Goal: Task Accomplishment & Management: Use online tool/utility

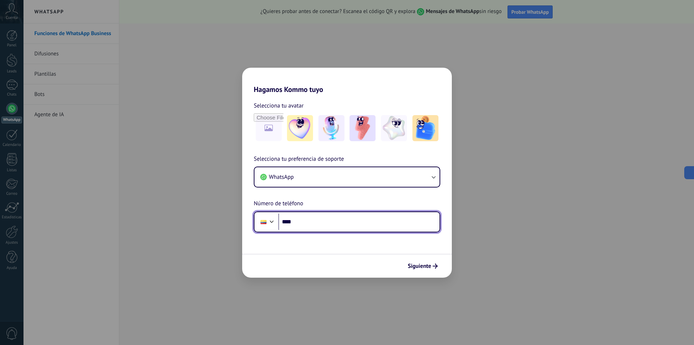
click at [318, 221] on input "****" at bounding box center [358, 221] width 161 height 17
type input "**********"
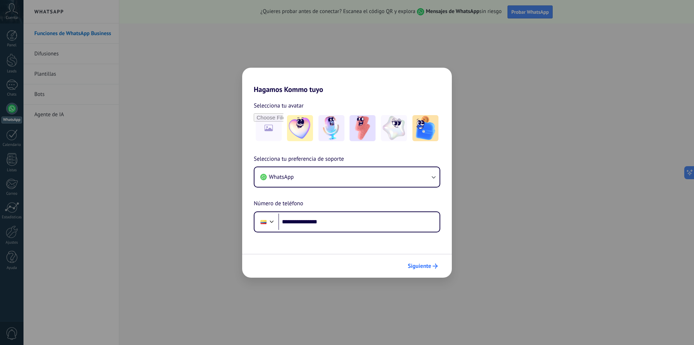
click at [430, 265] on span "Siguiente" at bounding box center [420, 265] width 24 height 5
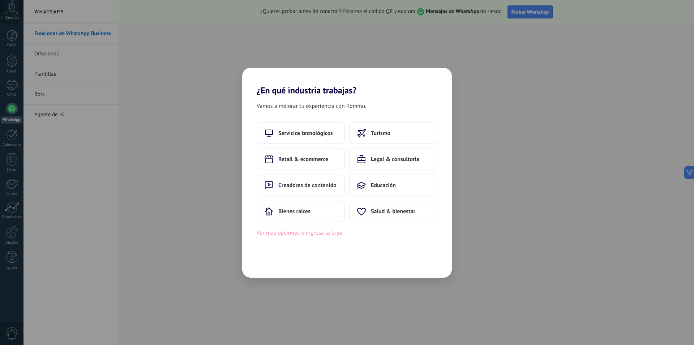
click at [281, 234] on button "Ver más opciones o ingresa la tuya" at bounding box center [299, 232] width 85 height 9
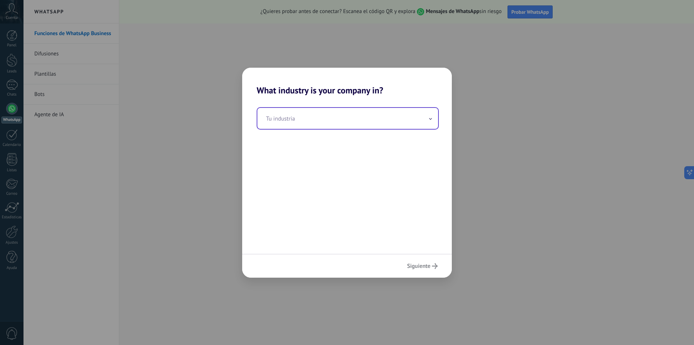
click at [426, 125] on input "text" at bounding box center [347, 118] width 181 height 21
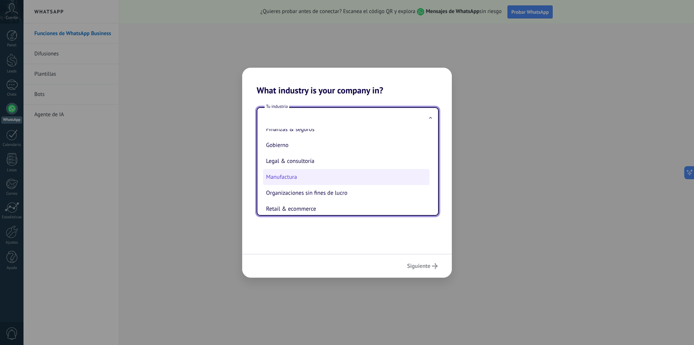
scroll to position [72, 0]
click at [322, 133] on li "Finanzas & seguros" at bounding box center [346, 129] width 166 height 16
type input "**********"
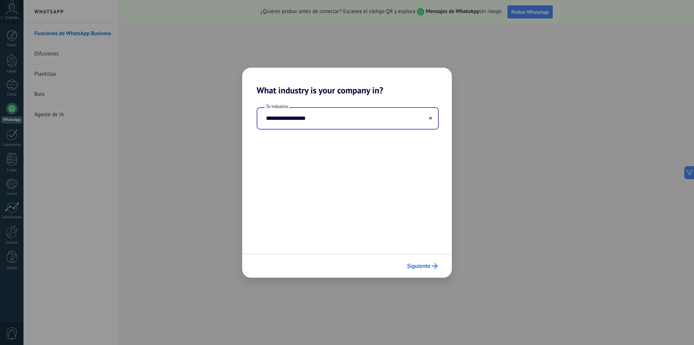
click at [432, 268] on icon "submit" at bounding box center [435, 266] width 6 height 6
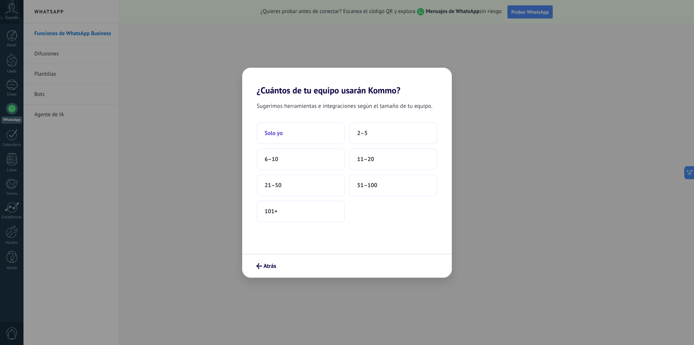
click at [302, 132] on button "Solo yo" at bounding box center [301, 133] width 88 height 22
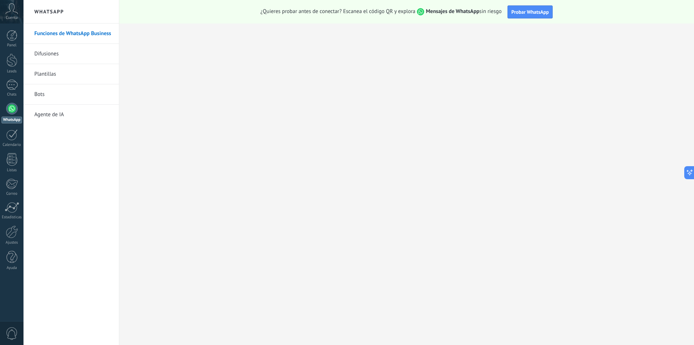
click at [9, 110] on div at bounding box center [12, 109] width 12 height 12
click at [70, 54] on link "Difusiones" at bounding box center [72, 54] width 77 height 20
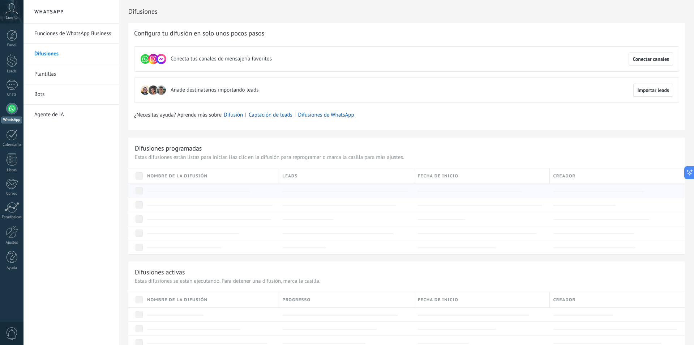
click at [162, 187] on div at bounding box center [211, 190] width 128 height 7
drag, startPoint x: 168, startPoint y: 191, endPoint x: 173, endPoint y: 189, distance: 5.3
click at [170, 191] on div at bounding box center [198, 191] width 102 height 1
click at [193, 181] on div "Nombre de la difusión" at bounding box center [211, 175] width 135 height 15
click at [195, 176] on span "Nombre de la difusión" at bounding box center [177, 175] width 60 height 7
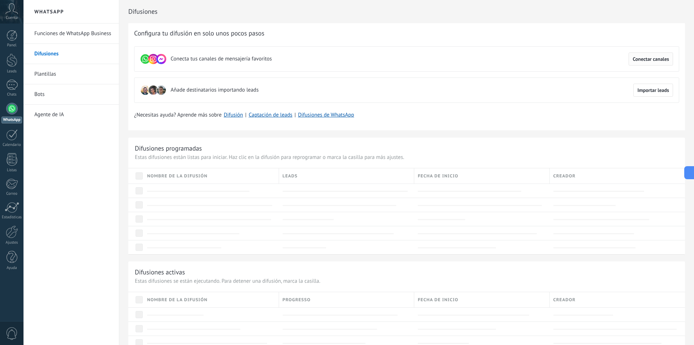
click at [649, 58] on span "Conectar canales" at bounding box center [651, 58] width 37 height 5
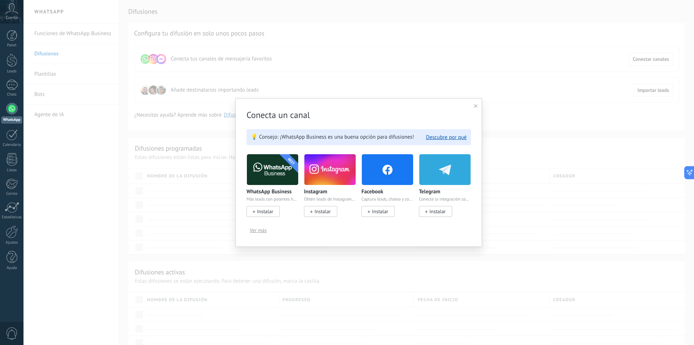
click at [277, 174] on img at bounding box center [272, 169] width 51 height 35
click at [265, 213] on span "Instalar" at bounding box center [265, 211] width 16 height 7
click at [476, 107] on icon at bounding box center [476, 106] width 4 height 4
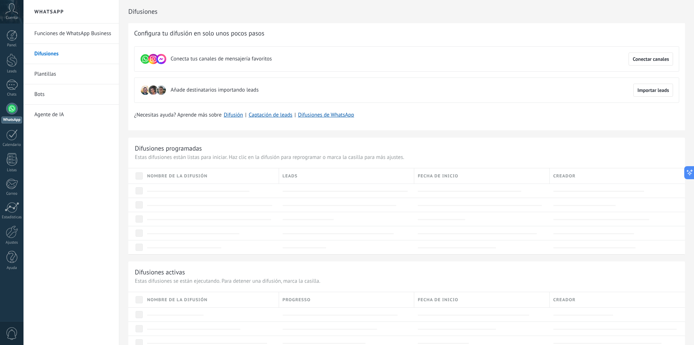
click at [51, 27] on link "Funciones de WhatsApp Business" at bounding box center [72, 34] width 77 height 20
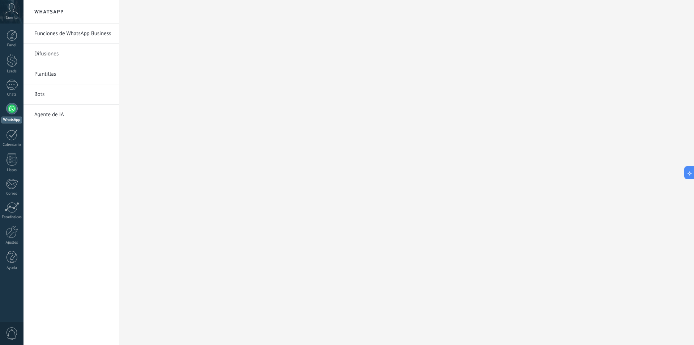
click at [54, 6] on h2 "WhatsApp" at bounding box center [71, 12] width 77 height 24
click at [50, 16] on h2 "WhatsApp" at bounding box center [71, 12] width 77 height 24
click at [68, 35] on link "Funciones de WhatsApp Business" at bounding box center [72, 34] width 77 height 20
click at [64, 49] on link "Difusiones" at bounding box center [72, 54] width 77 height 20
click at [67, 35] on link "Funciones de WhatsApp Business" at bounding box center [72, 34] width 77 height 20
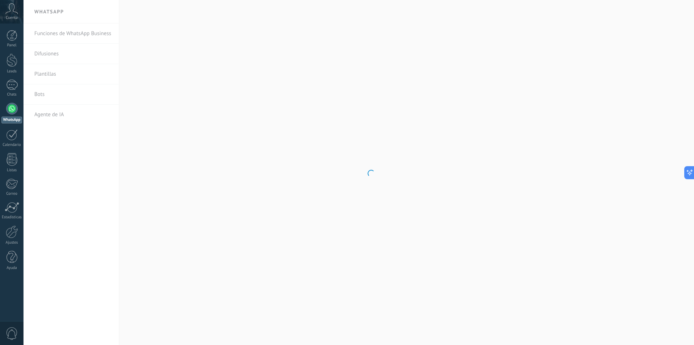
click at [63, 12] on body ".abccls-1,.abccls-2{fill-rule:evenodd}.abccls-2{fill:#fff} .abfcls-1{fill:none}…" at bounding box center [347, 172] width 694 height 345
click at [48, 12] on body ".abccls-1,.abccls-2{fill-rule:evenodd}.abccls-2{fill:#fff} .abfcls-1{fill:none}…" at bounding box center [347, 172] width 694 height 345
click at [9, 16] on span "Cuenta" at bounding box center [12, 18] width 12 height 5
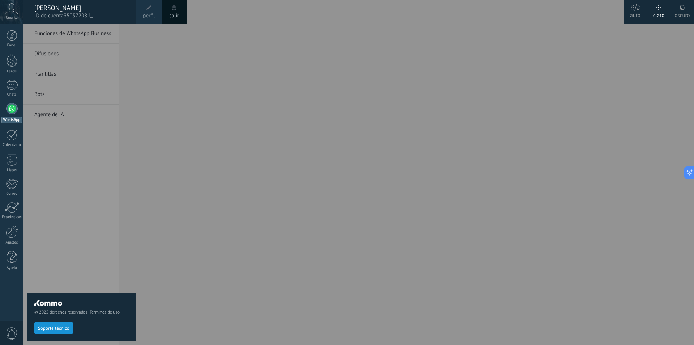
click at [462, 167] on div at bounding box center [371, 172] width 694 height 345
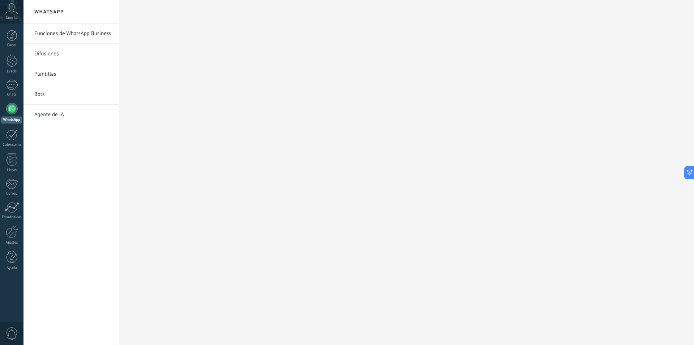
click at [56, 15] on h2 "WhatsApp" at bounding box center [71, 12] width 77 height 24
click at [55, 9] on h2 "WhatsApp" at bounding box center [71, 12] width 77 height 24
click at [59, 31] on link "Funciones de WhatsApp Business" at bounding box center [72, 34] width 77 height 20
click at [45, 75] on link "Plantillas" at bounding box center [72, 74] width 77 height 20
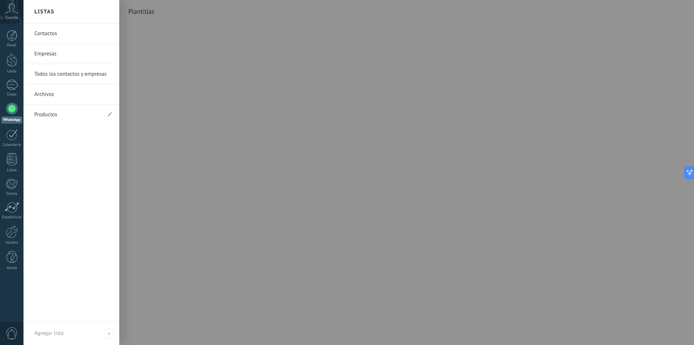
click at [59, 33] on link "Contactos" at bounding box center [73, 34] width 78 height 20
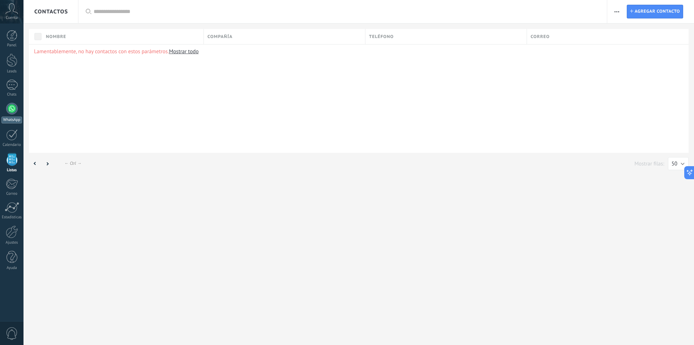
click at [12, 103] on div at bounding box center [12, 109] width 12 height 12
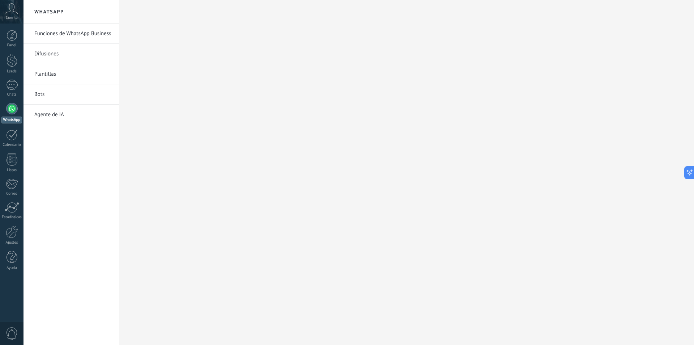
click at [11, 16] on span "Cuenta" at bounding box center [12, 18] width 12 height 5
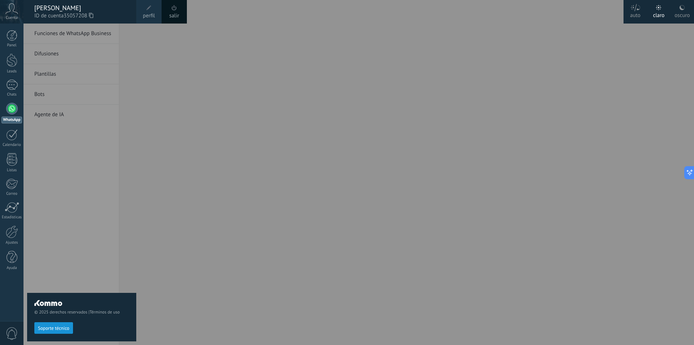
click at [10, 16] on span "Cuenta" at bounding box center [12, 18] width 12 height 5
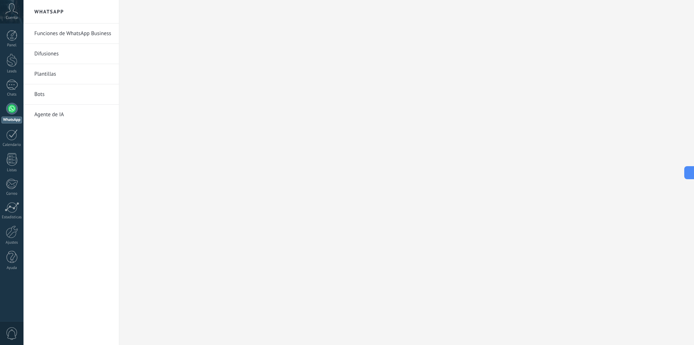
click at [65, 55] on link "Difusiones" at bounding box center [72, 54] width 77 height 20
click at [53, 55] on link "Difusiones" at bounding box center [72, 54] width 77 height 20
click at [59, 33] on link "Funciones de WhatsApp Business" at bounding box center [72, 34] width 77 height 20
click at [13, 89] on div at bounding box center [12, 85] width 12 height 10
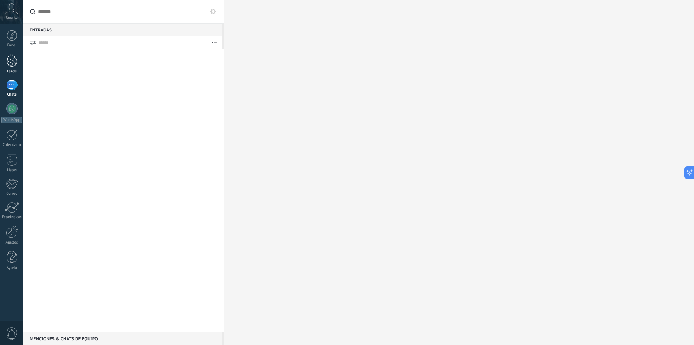
click at [13, 64] on div at bounding box center [12, 60] width 11 height 13
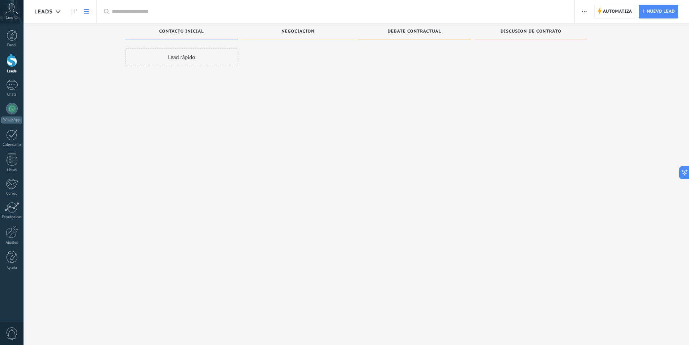
click at [88, 13] on use at bounding box center [86, 11] width 5 height 5
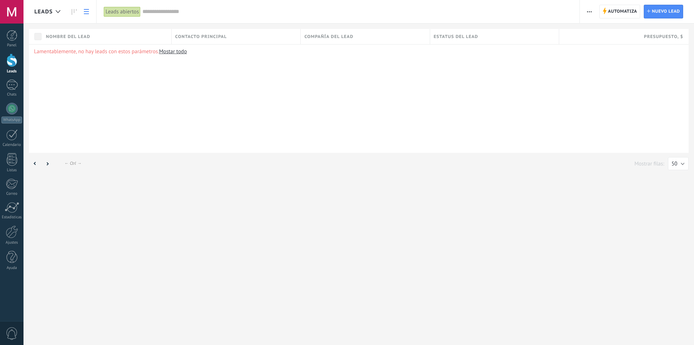
click at [8, 35] on div at bounding box center [12, 35] width 11 height 11
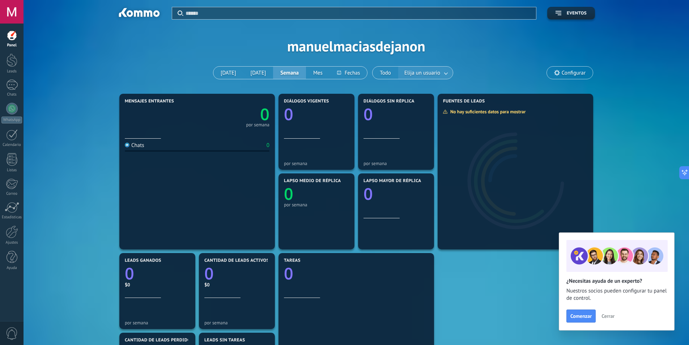
click at [440, 74] on link at bounding box center [446, 73] width 13 height 12
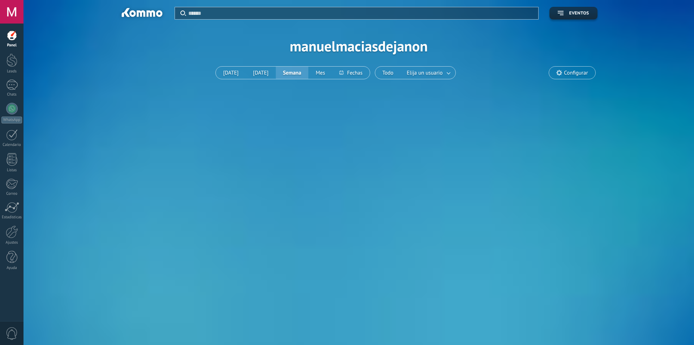
click at [443, 73] on link at bounding box center [449, 73] width 13 height 12
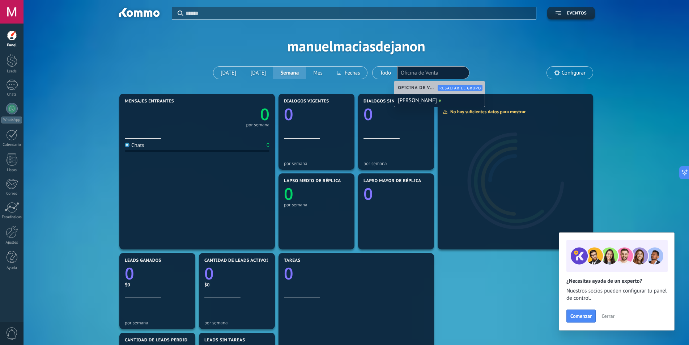
click at [653, 149] on div "Mensajes entrantes 0 por semana Chats 0 Diálogos vigentes 0 por semana Diálogos…" at bounding box center [356, 291] width 644 height 398
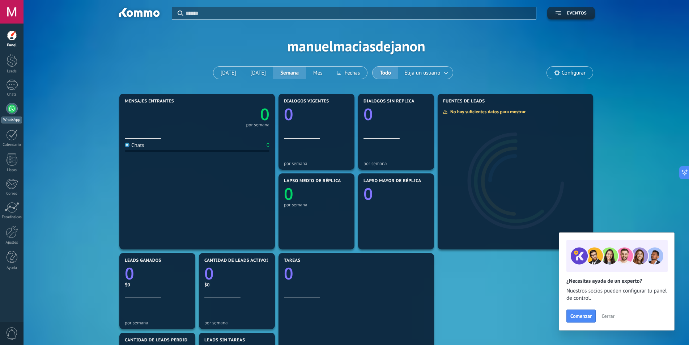
click at [13, 111] on div at bounding box center [12, 109] width 12 height 12
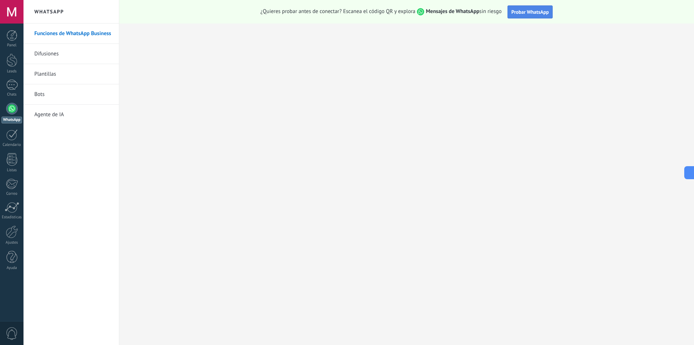
click at [537, 14] on span "Probar WhatsApp" at bounding box center [531, 12] width 38 height 7
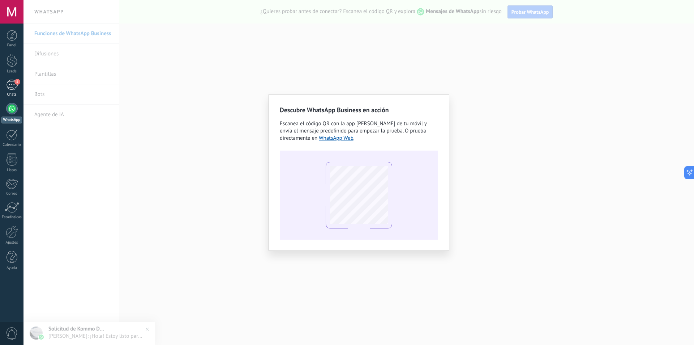
click at [16, 88] on div "1" at bounding box center [12, 85] width 12 height 10
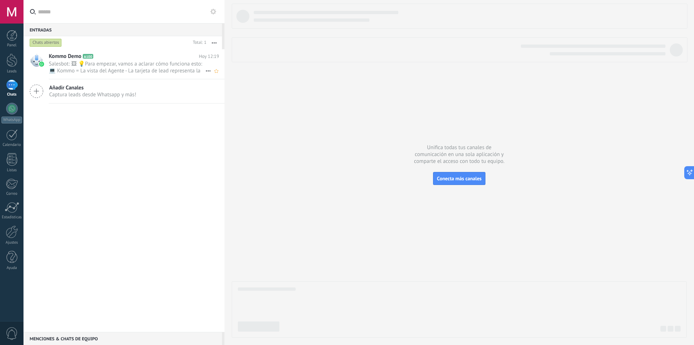
click at [125, 67] on span "Salesbot: 🖼 💡Para empezar, vamos a aclarar cómo funciona esto: 💻 Kommo = La vis…" at bounding box center [127, 67] width 157 height 14
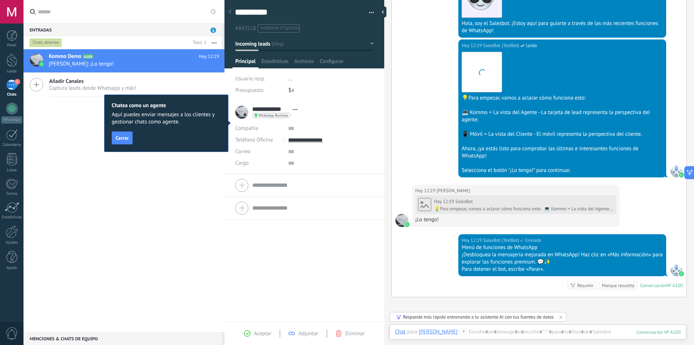
scroll to position [240, 0]
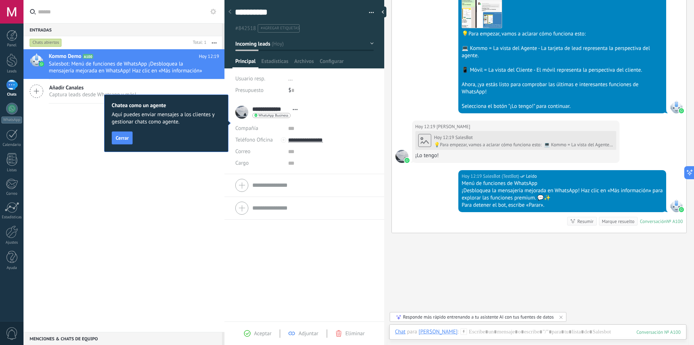
click at [264, 78] on span "Usuario resp." at bounding box center [250, 78] width 30 height 7
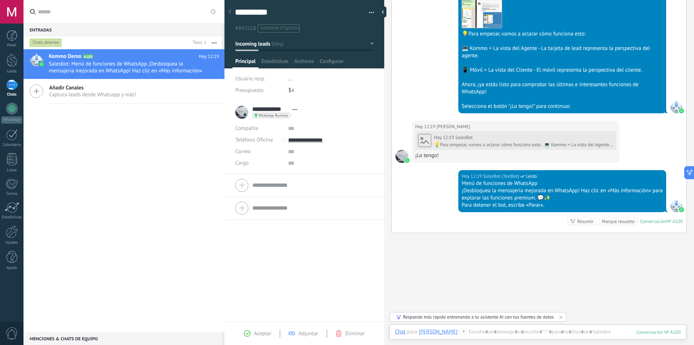
click at [254, 90] on span "Presupuesto" at bounding box center [249, 90] width 28 height 7
drag, startPoint x: 285, startPoint y: 91, endPoint x: 297, endPoint y: 91, distance: 11.9
click at [286, 91] on div "Presupuesto $ 0" at bounding box center [304, 91] width 138 height 12
click at [297, 91] on div "$ 0" at bounding box center [331, 91] width 85 height 12
click at [289, 91] on div "$ 0" at bounding box center [331, 91] width 85 height 12
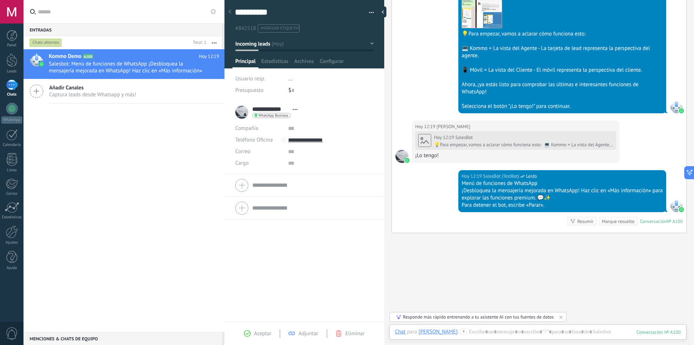
click at [289, 91] on div "$ 0" at bounding box center [331, 91] width 85 height 12
click at [9, 110] on div at bounding box center [12, 109] width 12 height 12
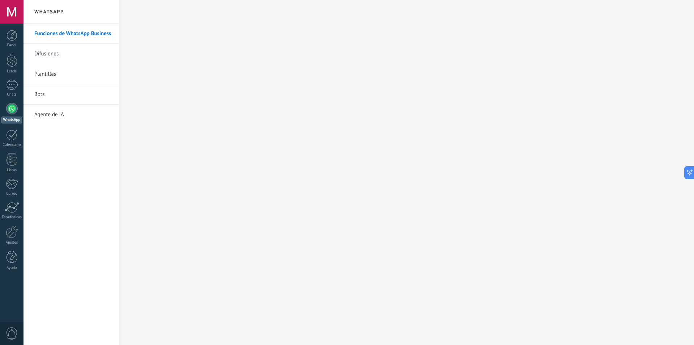
click at [56, 59] on link "Difusiones" at bounding box center [72, 54] width 77 height 20
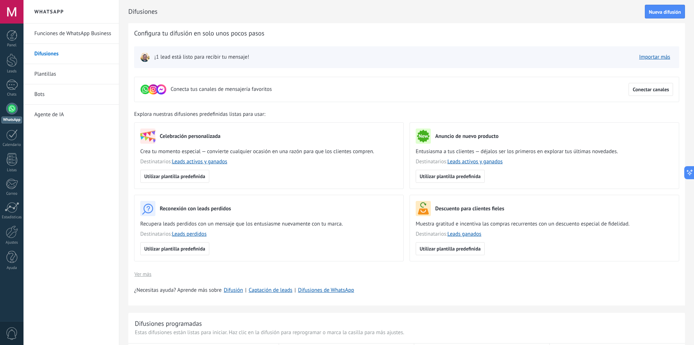
click at [64, 38] on link "Funciones de WhatsApp Business" at bounding box center [72, 34] width 77 height 20
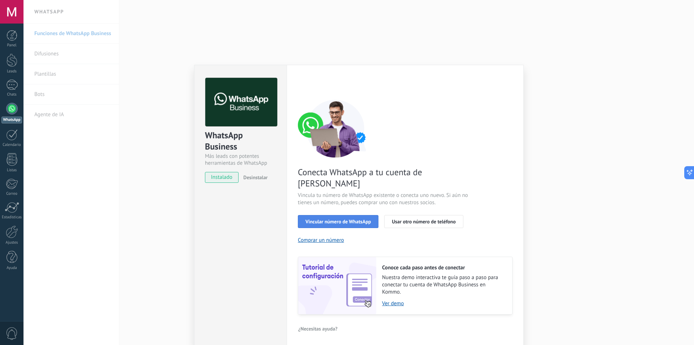
click at [344, 215] on button "Vincular número de WhatsApp" at bounding box center [338, 221] width 81 height 13
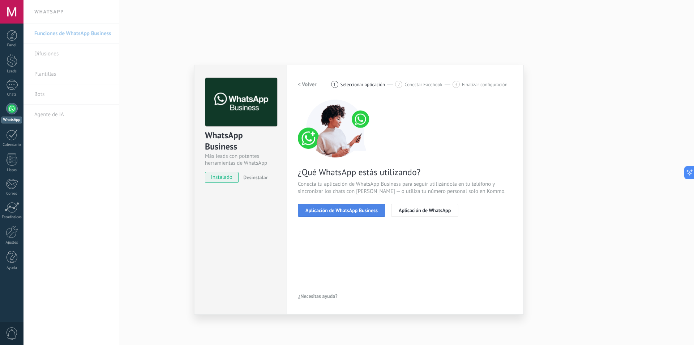
click at [357, 212] on span "Aplicación de WhatsApp Business" at bounding box center [342, 210] width 72 height 5
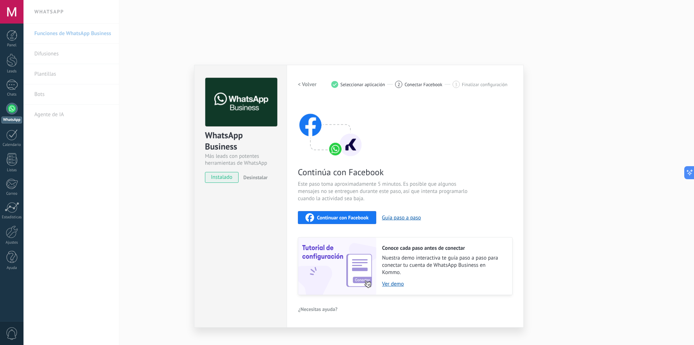
click at [344, 219] on span "Continuar con Facebook" at bounding box center [343, 217] width 52 height 5
click at [563, 138] on div "WhatsApp Business Más leads con potentes herramientas de WhatsApp instalado Des…" at bounding box center [359, 172] width 671 height 345
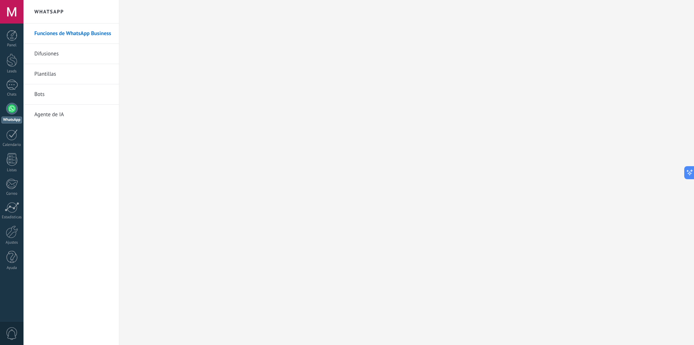
click at [16, 111] on div at bounding box center [12, 109] width 12 height 12
click at [61, 57] on link "Difusiones" at bounding box center [72, 54] width 77 height 20
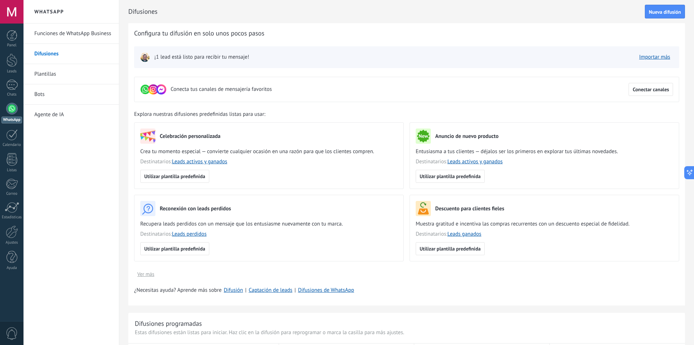
click at [144, 57] on img at bounding box center [145, 57] width 10 height 10
click at [63, 74] on link "Plantillas" at bounding box center [72, 74] width 77 height 20
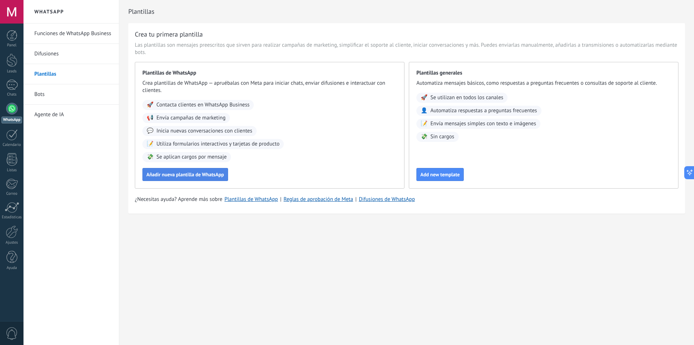
click at [200, 177] on span "Añadir nueva plantilla de WhatsApp" at bounding box center [185, 174] width 78 height 5
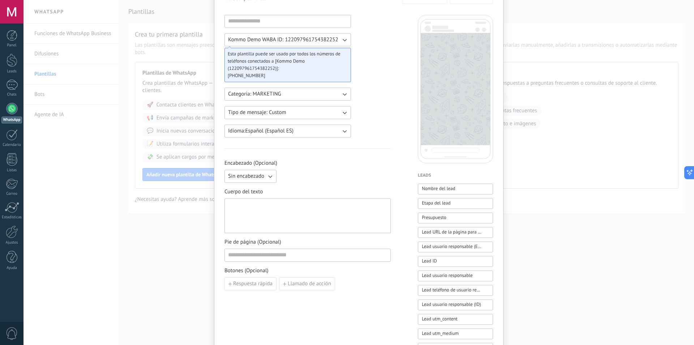
scroll to position [145, 0]
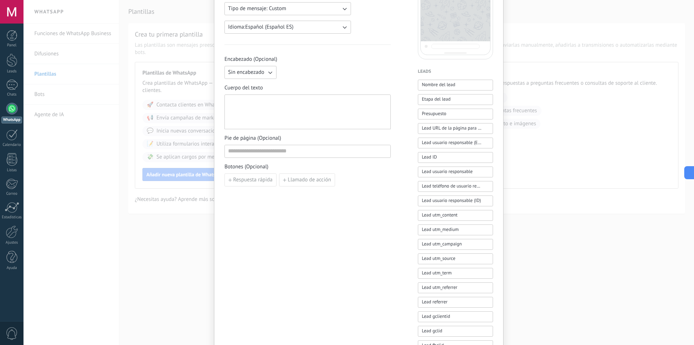
click at [270, 73] on icon "button" at bounding box center [269, 72] width 7 height 7
click at [260, 97] on span "Imagen o archivo" at bounding box center [248, 96] width 40 height 7
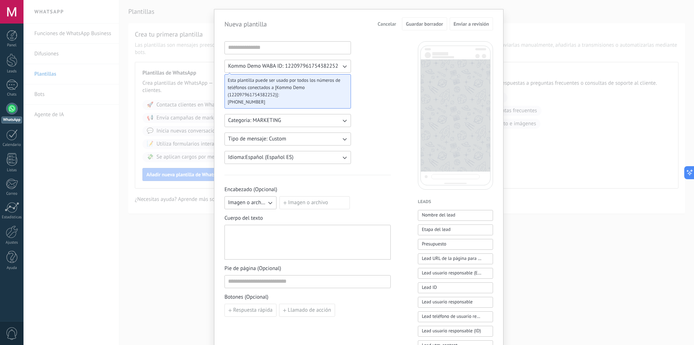
scroll to position [0, 0]
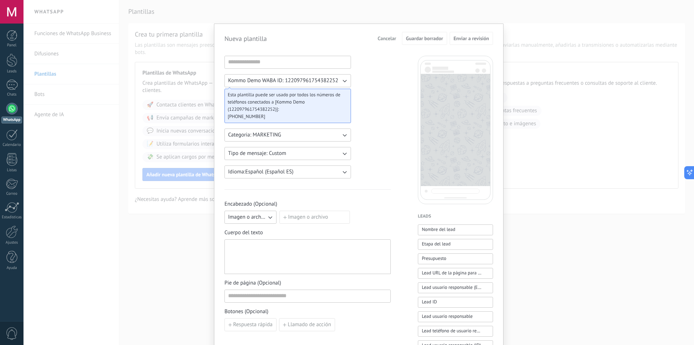
click at [386, 131] on div "Kommo Demo WABA ID: 122097961754382252 Esta plantilla puede ser usado por todos…" at bounding box center [308, 300] width 166 height 489
click at [567, 43] on div "Nueva plantilla Cancelar Guardar borrador Enviar a revisión Kommo Demo WABA ID:…" at bounding box center [359, 172] width 671 height 345
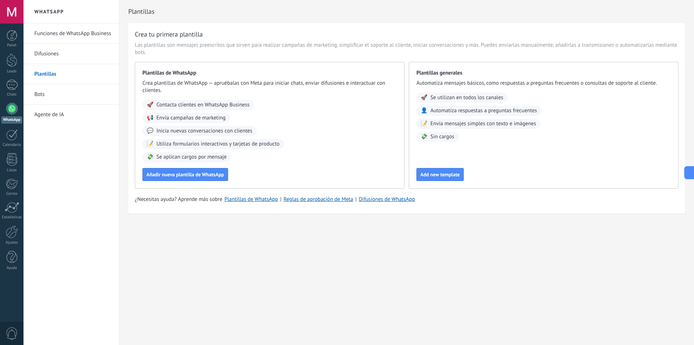
click at [14, 10] on div at bounding box center [12, 12] width 24 height 24
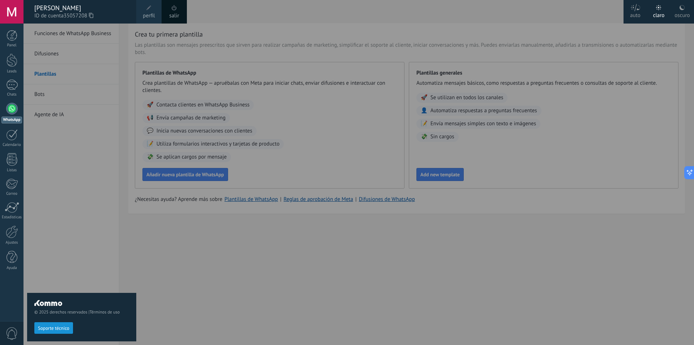
click at [176, 9] on span at bounding box center [174, 7] width 5 height 5
